Goal: Task Accomplishment & Management: Use online tool/utility

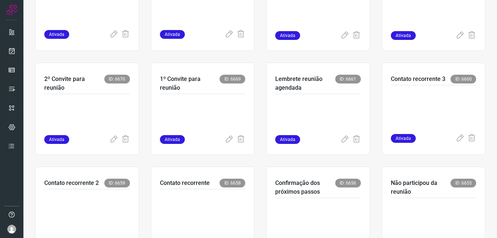
scroll to position [219, 0]
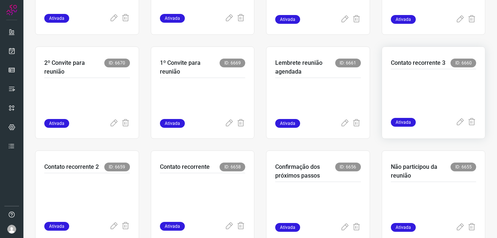
click at [399, 90] on p at bounding box center [433, 91] width 86 height 37
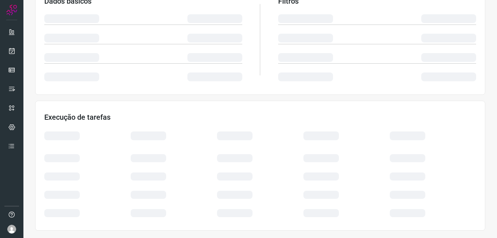
scroll to position [140, 0]
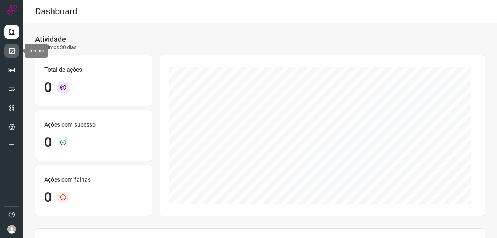
click at [16, 49] on link at bounding box center [11, 51] width 15 height 15
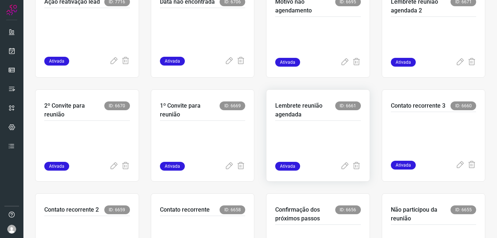
scroll to position [183, 0]
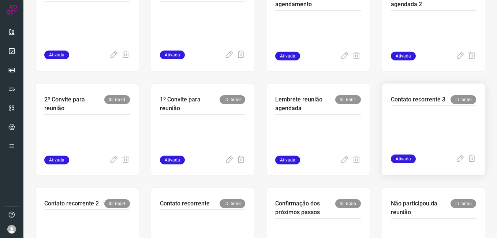
click at [392, 139] on p at bounding box center [433, 128] width 86 height 37
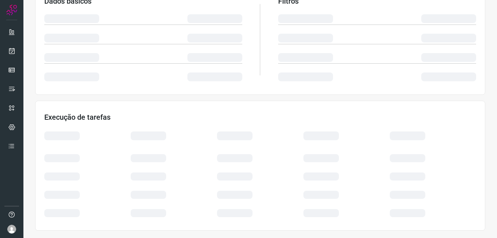
scroll to position [140, 0]
